Goal: Task Accomplishment & Management: Use online tool/utility

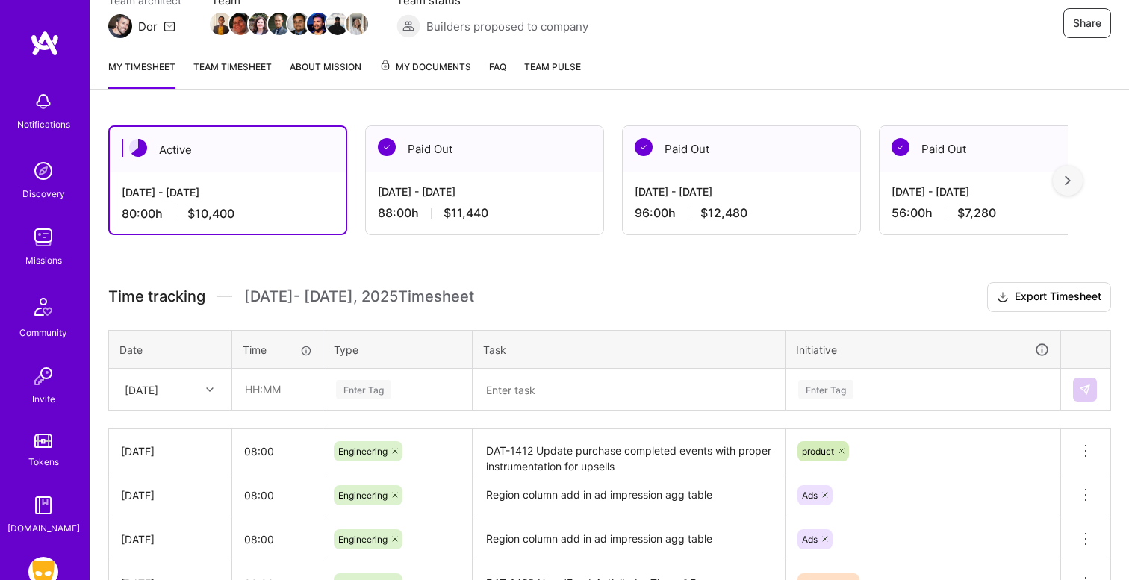
scroll to position [142, 0]
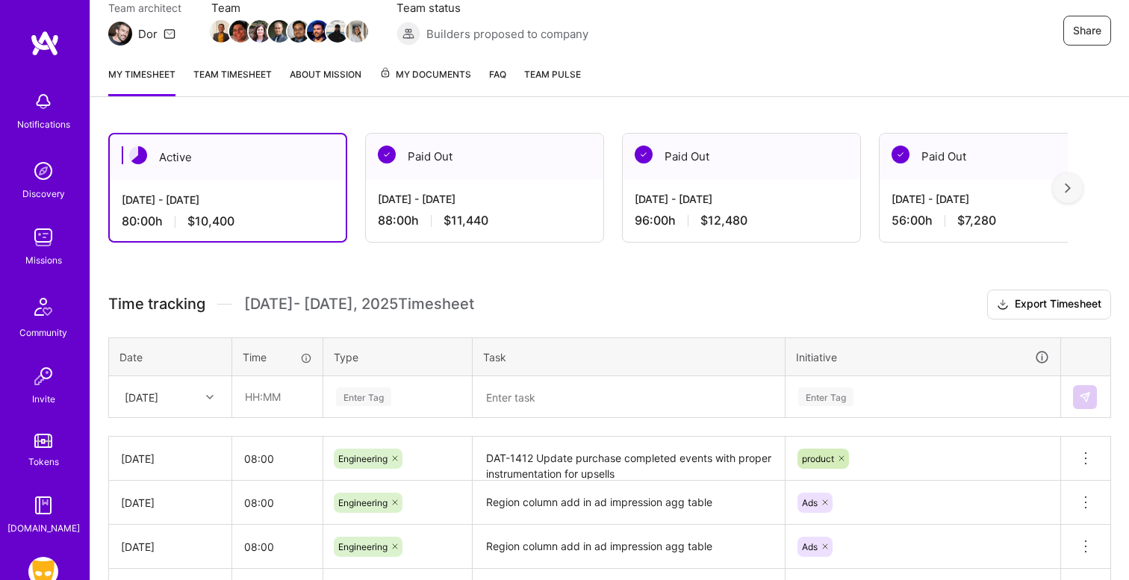
click at [491, 150] on div "Paid Out" at bounding box center [484, 157] width 237 height 46
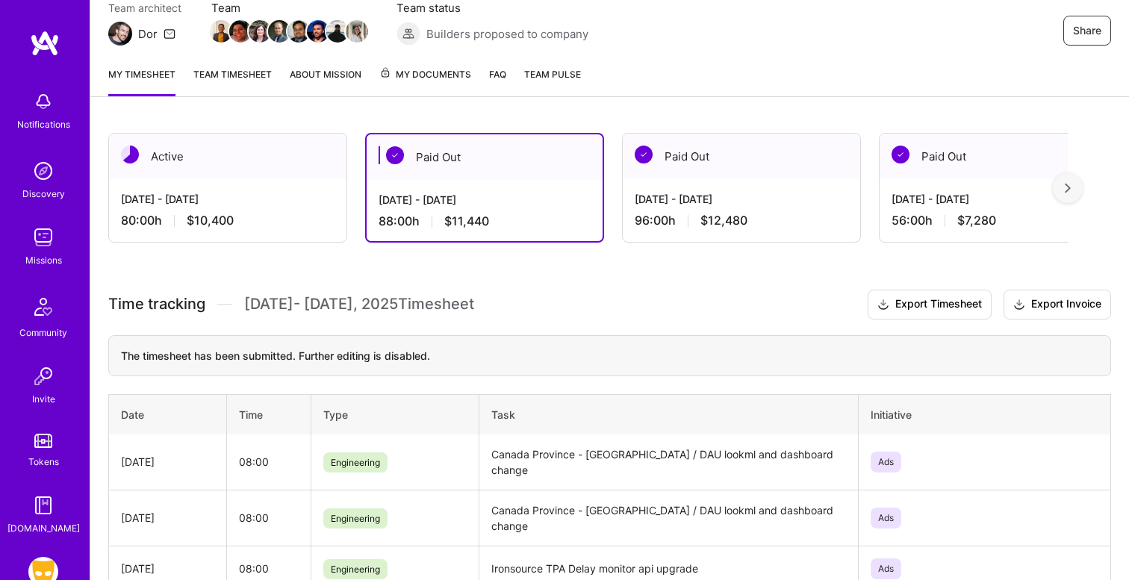
click at [292, 149] on div "Active" at bounding box center [227, 157] width 237 height 46
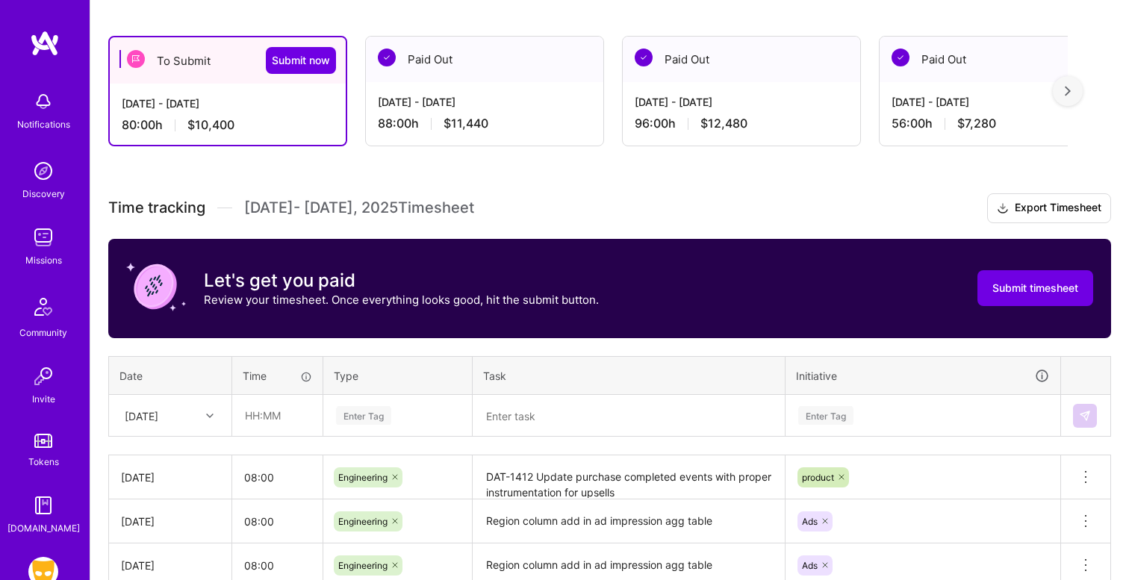
scroll to position [227, 0]
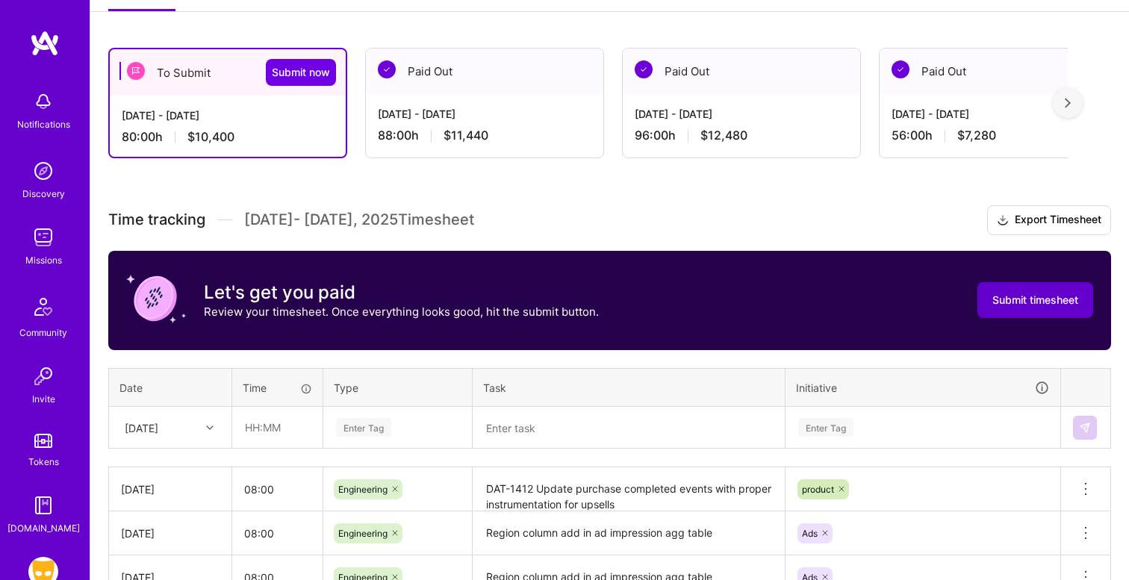
click at [1038, 308] on button "Submit timesheet" at bounding box center [1036, 300] width 116 height 36
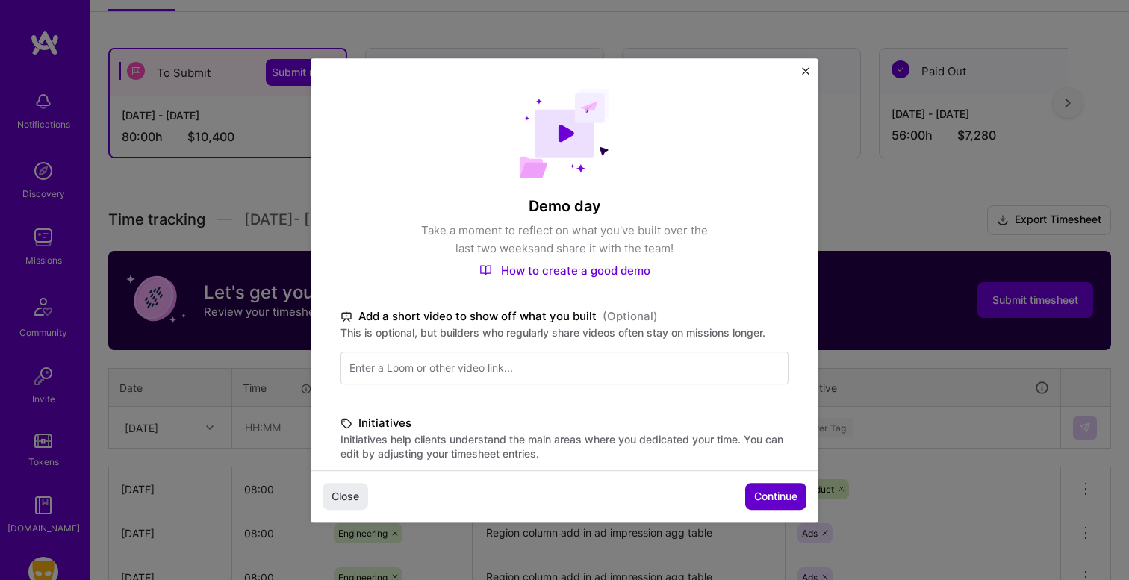
click at [769, 495] on span "Continue" at bounding box center [775, 496] width 43 height 15
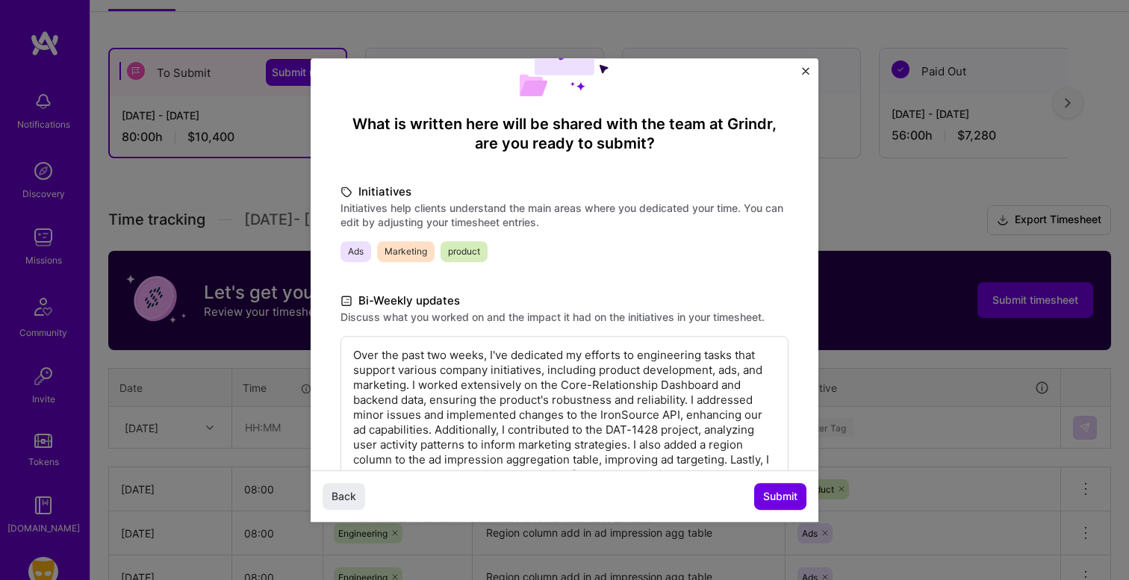
scroll to position [232, 0]
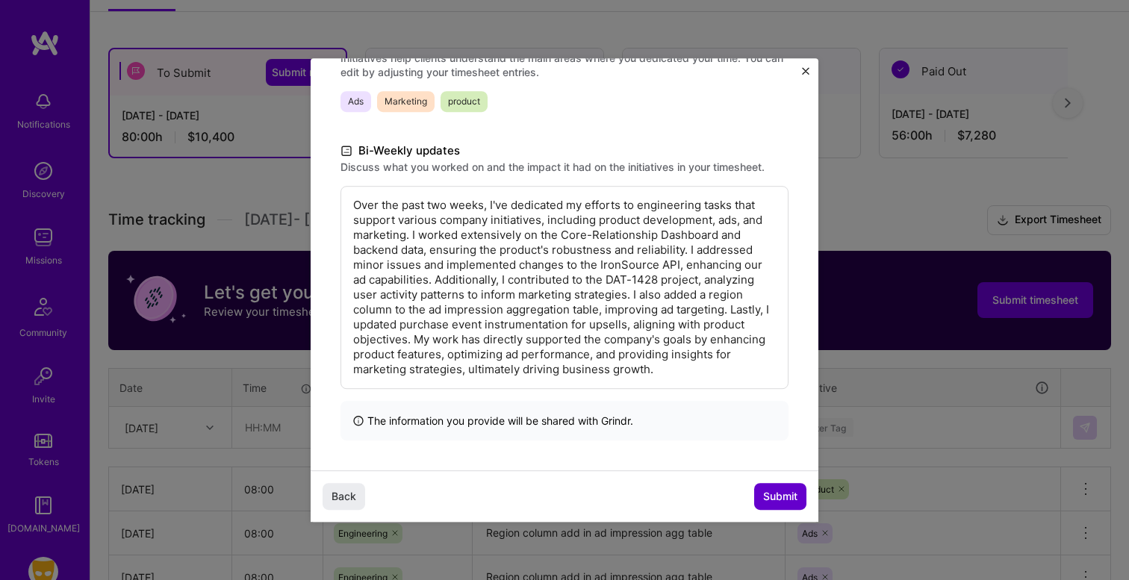
click at [764, 495] on span "Submit" at bounding box center [780, 496] width 34 height 15
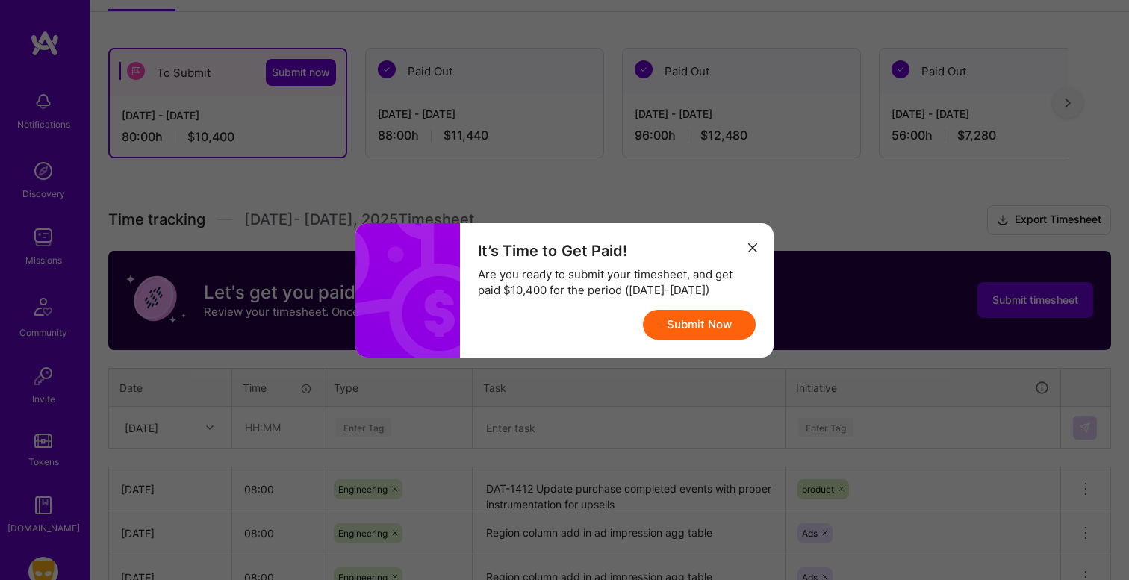
click at [692, 324] on button "Submit Now" at bounding box center [699, 325] width 113 height 30
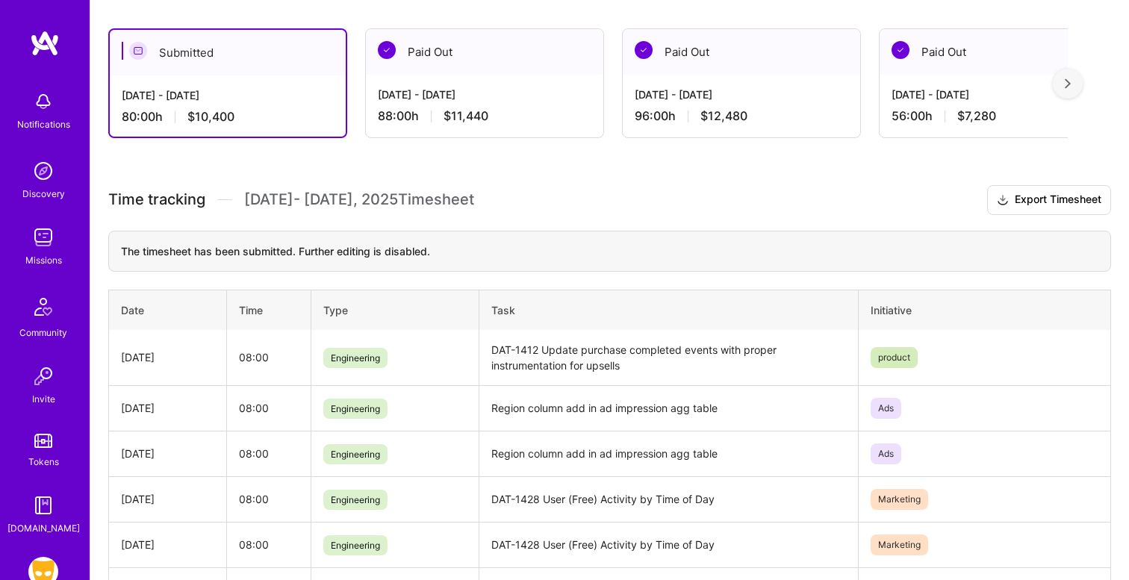
scroll to position [0, 0]
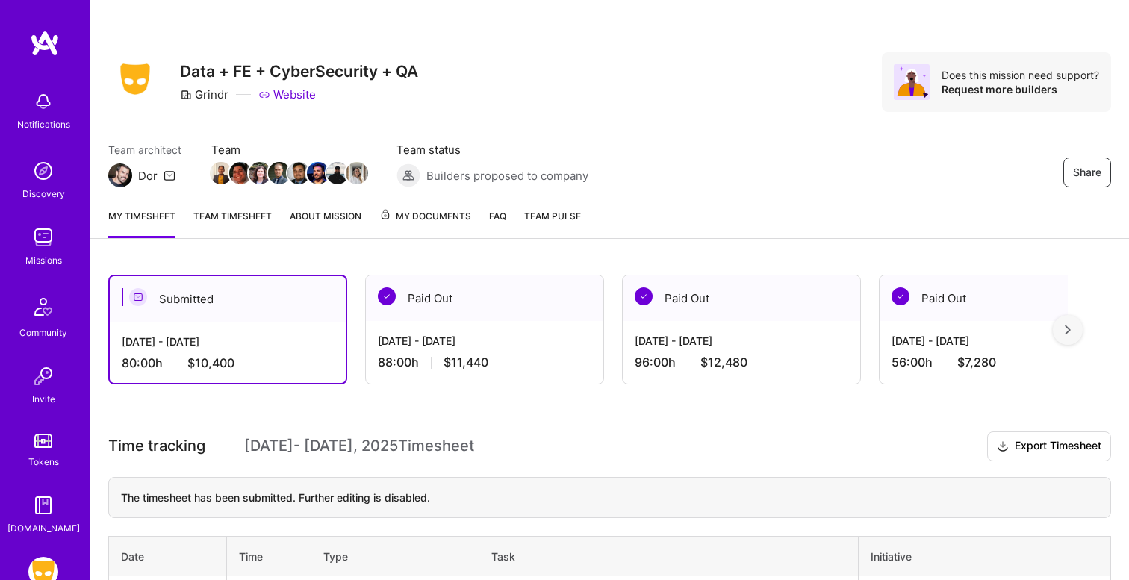
click at [292, 216] on link "About Mission" at bounding box center [326, 223] width 72 height 30
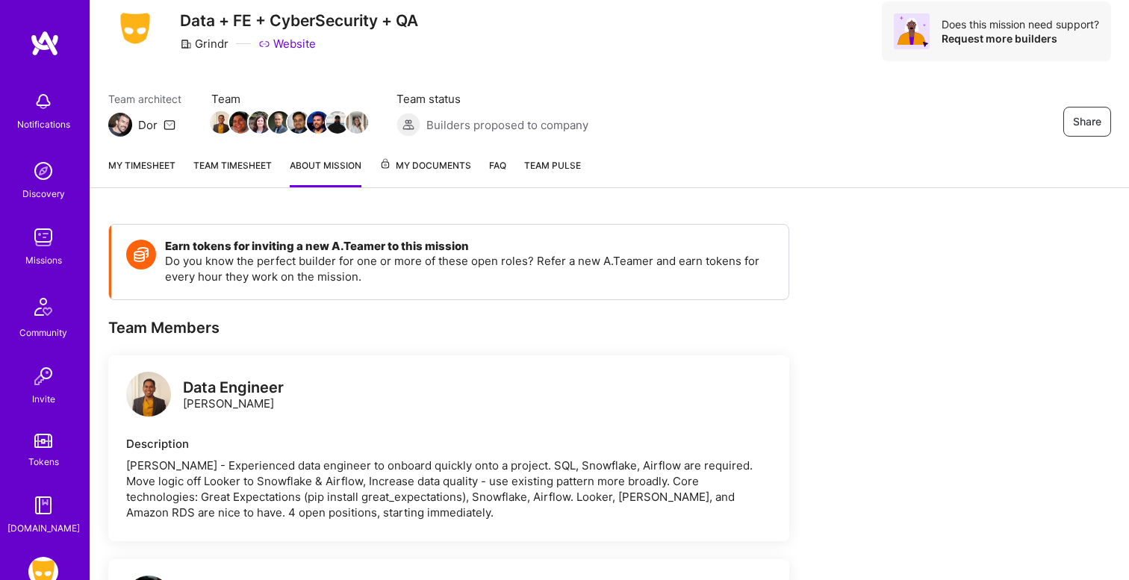
scroll to position [39, 0]
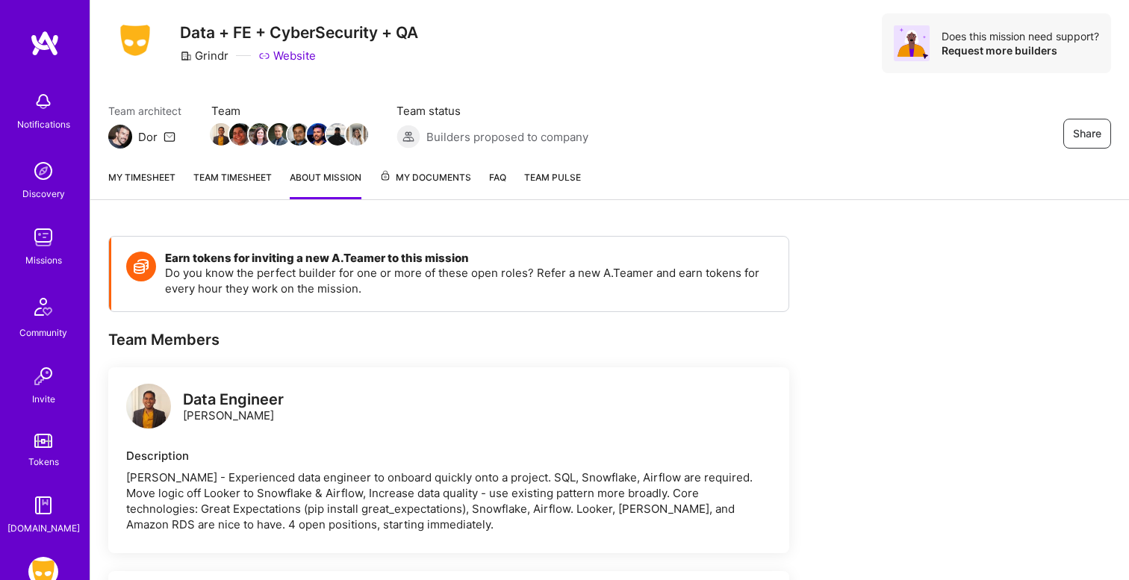
click at [434, 187] on link "My Documents" at bounding box center [425, 185] width 92 height 30
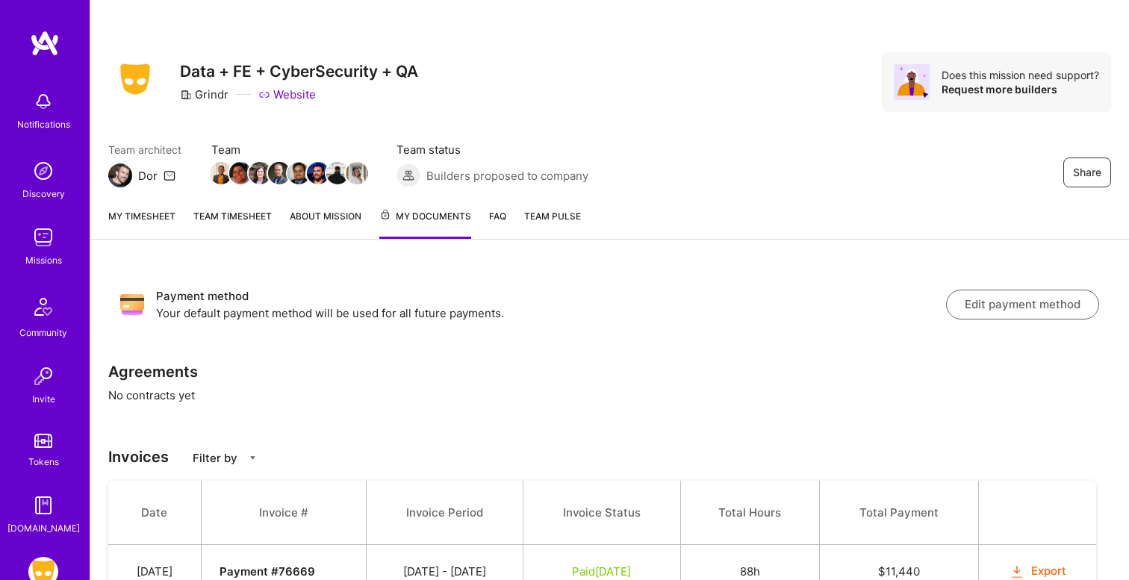
click at [130, 212] on link "My timesheet" at bounding box center [141, 223] width 67 height 31
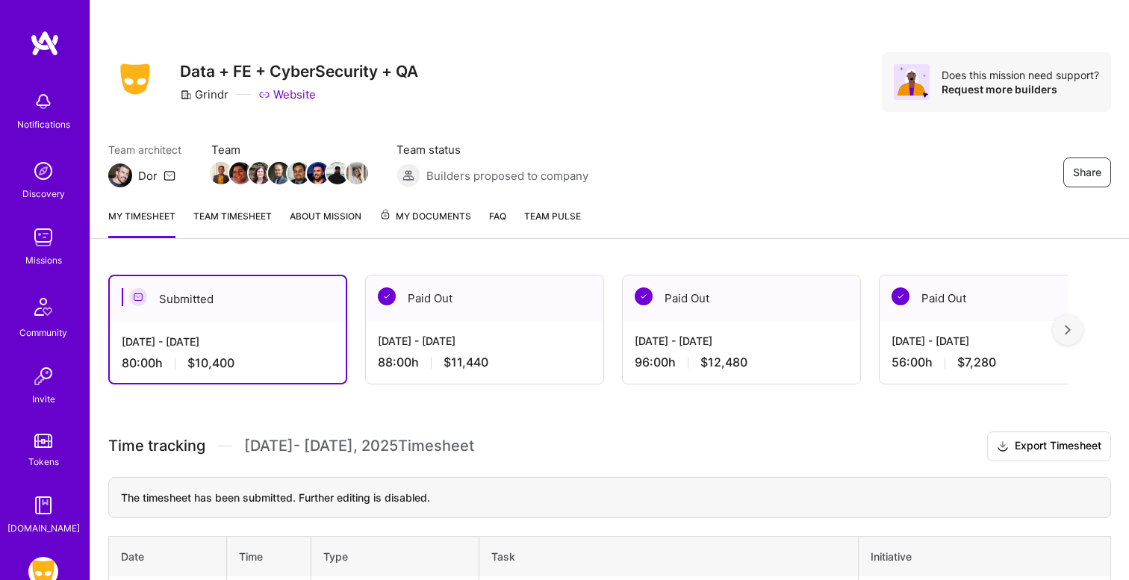
click at [243, 229] on link "Team timesheet" at bounding box center [232, 223] width 78 height 30
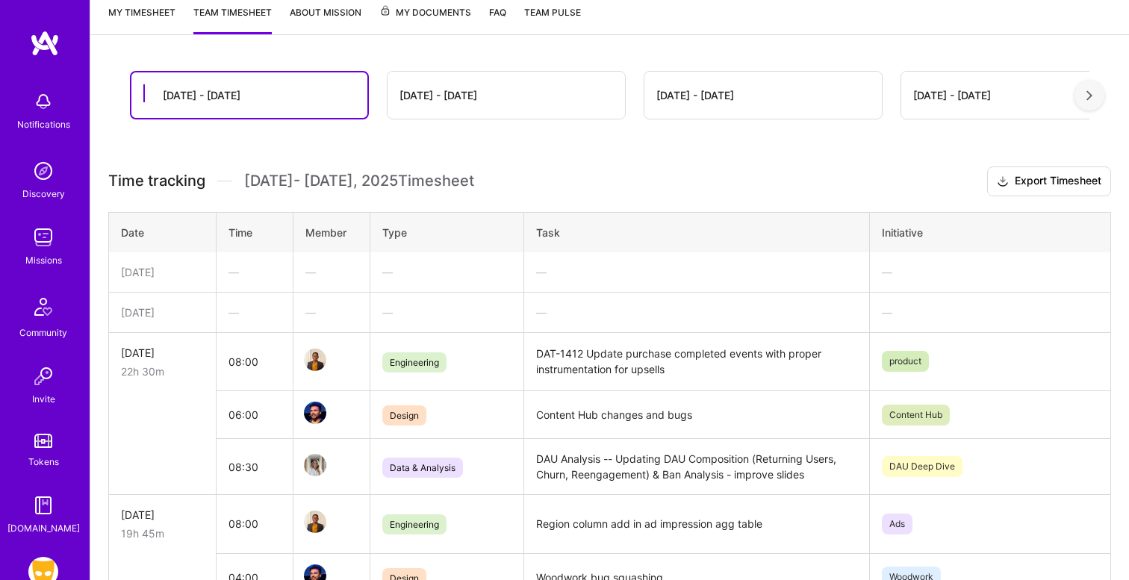
scroll to position [209, 0]
